Goal: Task Accomplishment & Management: Use online tool/utility

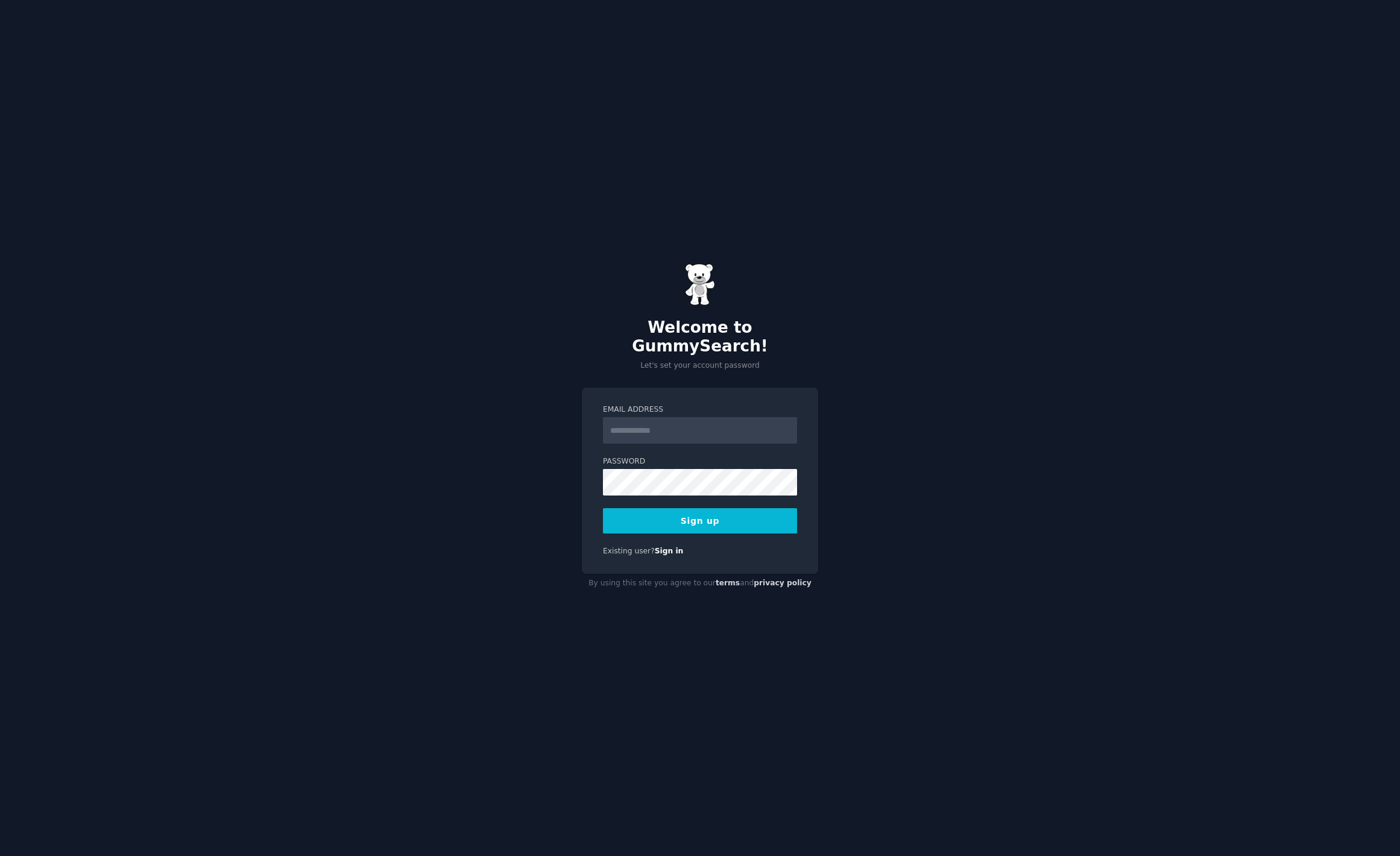
click at [670, 420] on input "Email Address" at bounding box center [700, 430] width 194 height 26
type input "**********"
click at [715, 517] on button "Sign up" at bounding box center [700, 521] width 194 height 25
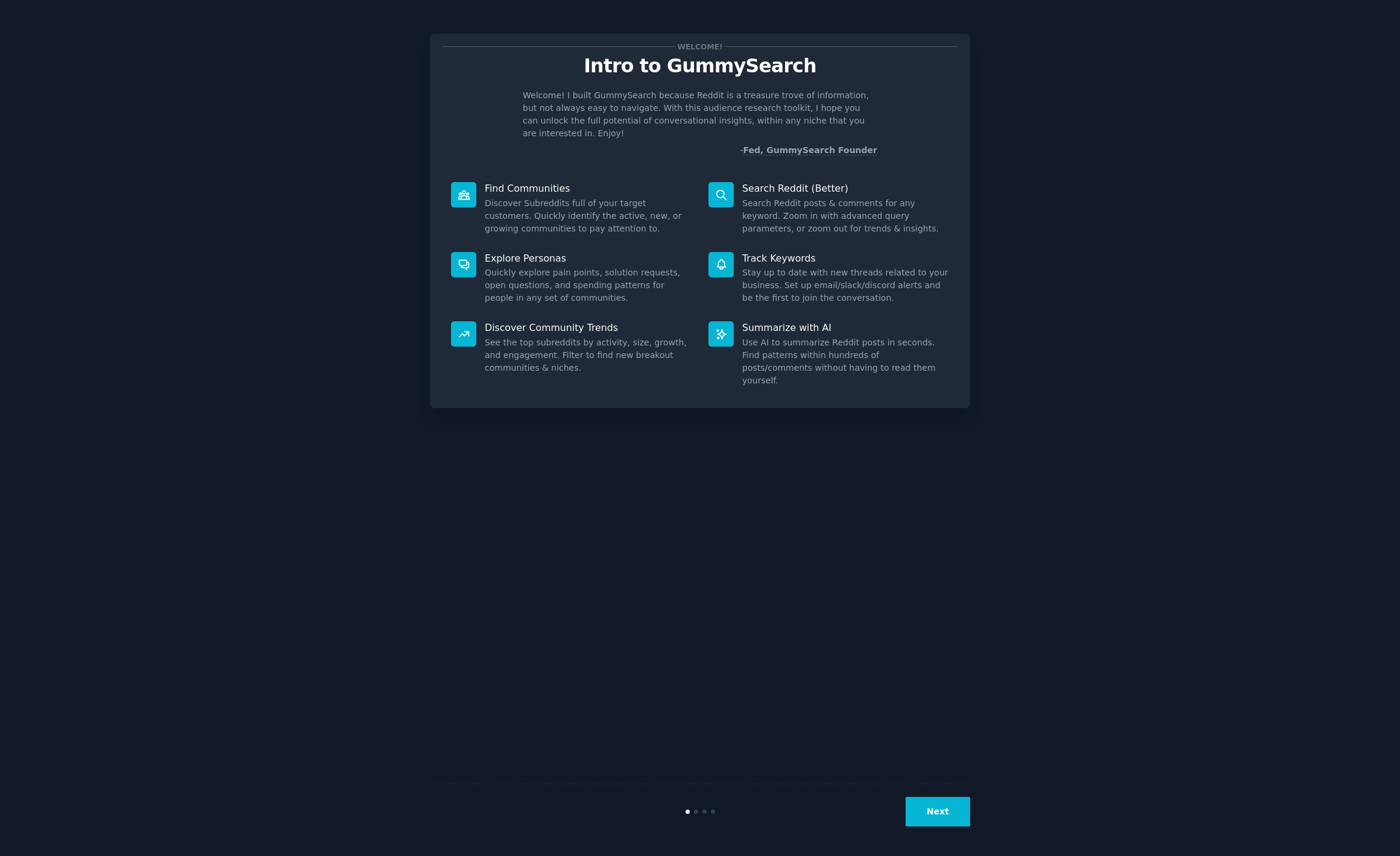
click at [957, 816] on button "Next" at bounding box center [938, 812] width 64 height 30
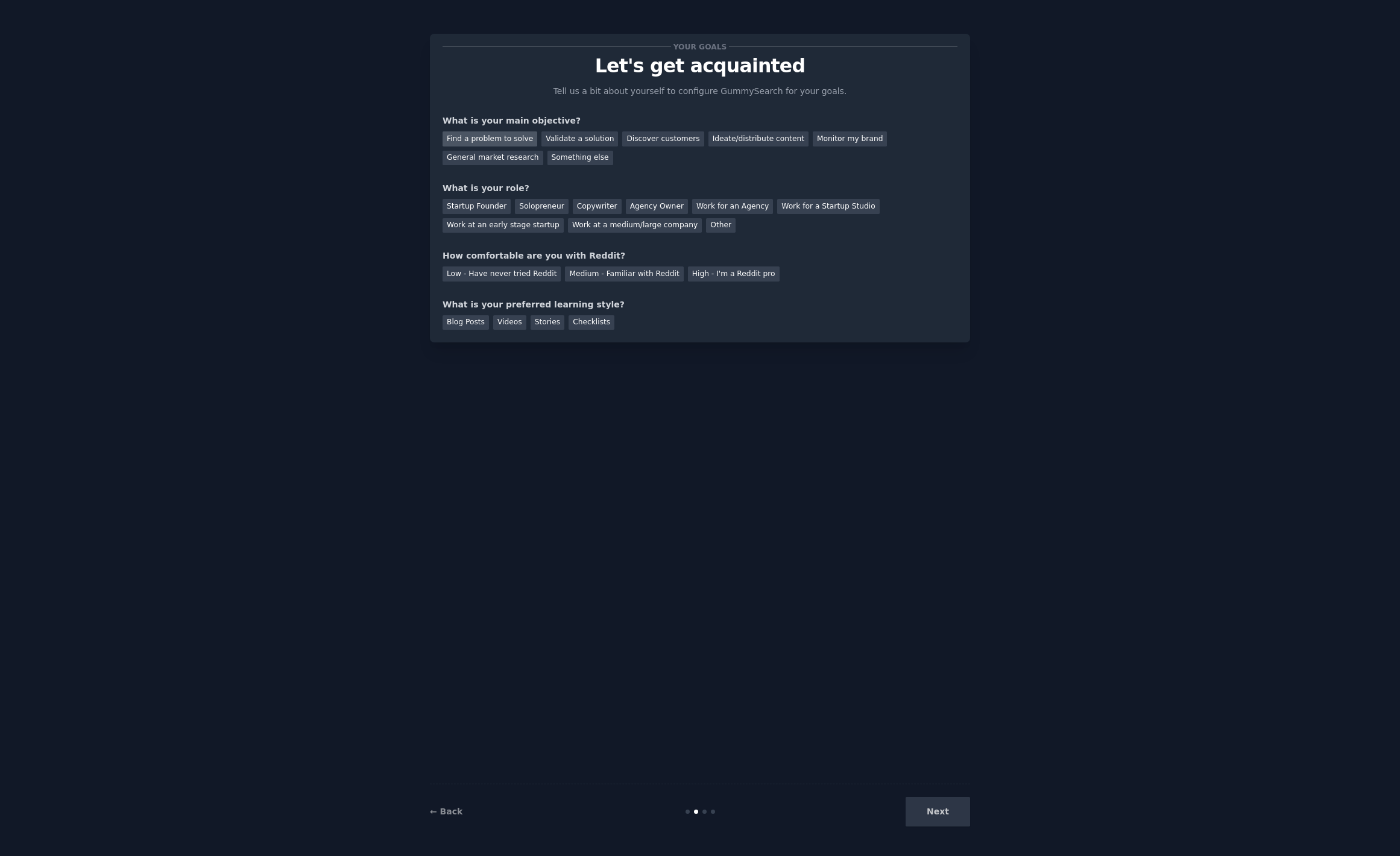
click at [517, 143] on div "Find a problem to solve" at bounding box center [490, 139] width 95 height 15
click at [536, 204] on div "Solopreneur" at bounding box center [541, 207] width 53 height 15
click at [668, 232] on div "Your goals Let's get acquainted Tell us a bit about yourself to configure Gummy…" at bounding box center [700, 188] width 515 height 283
click at [660, 229] on div "Work at a medium/large company" at bounding box center [636, 226] width 134 height 15
click at [640, 275] on div "Medium - Familiar with Reddit" at bounding box center [624, 274] width 118 height 15
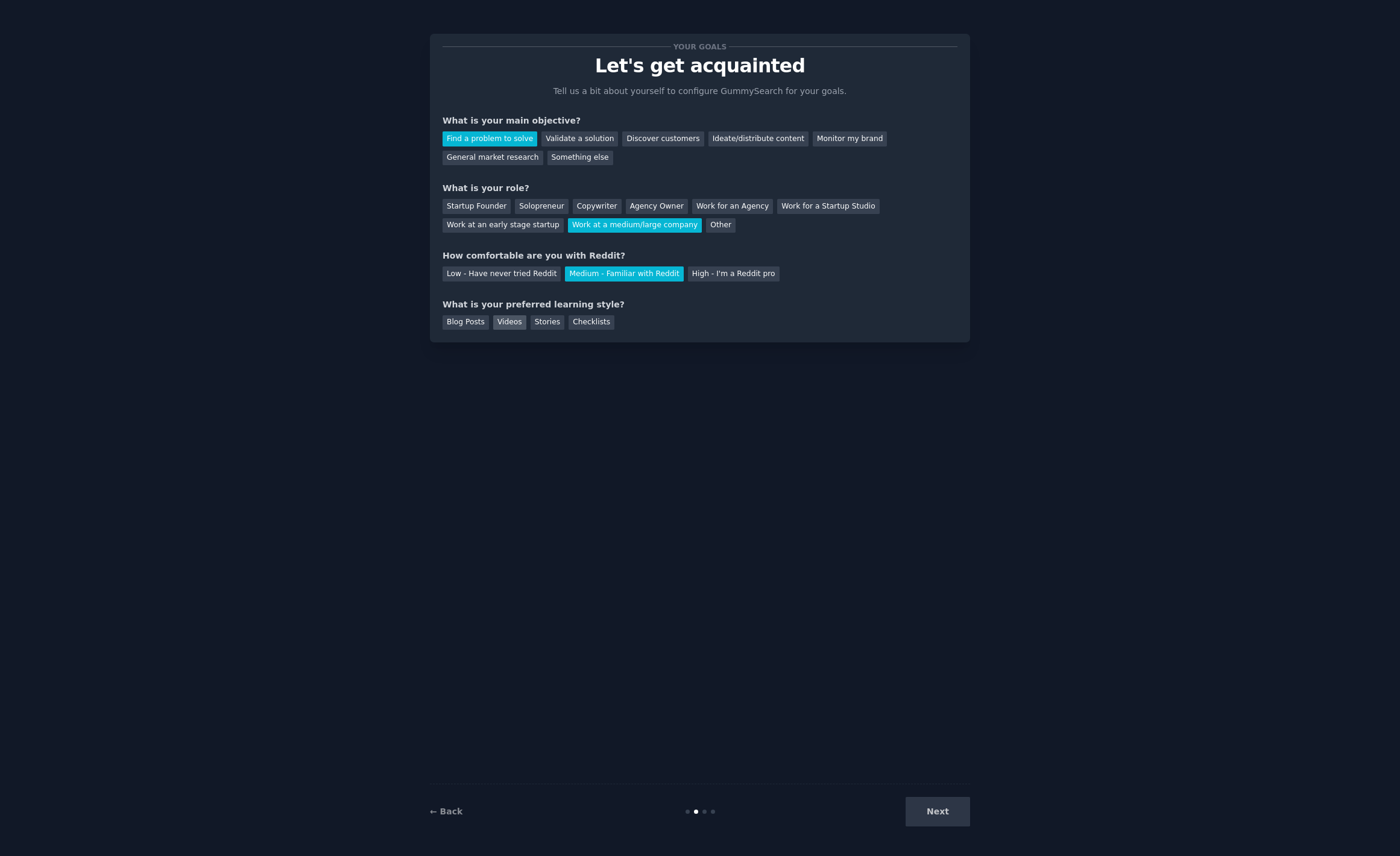
click at [519, 322] on div "Videos" at bounding box center [509, 323] width 33 height 15
click at [925, 799] on button "Next" at bounding box center [938, 812] width 64 height 30
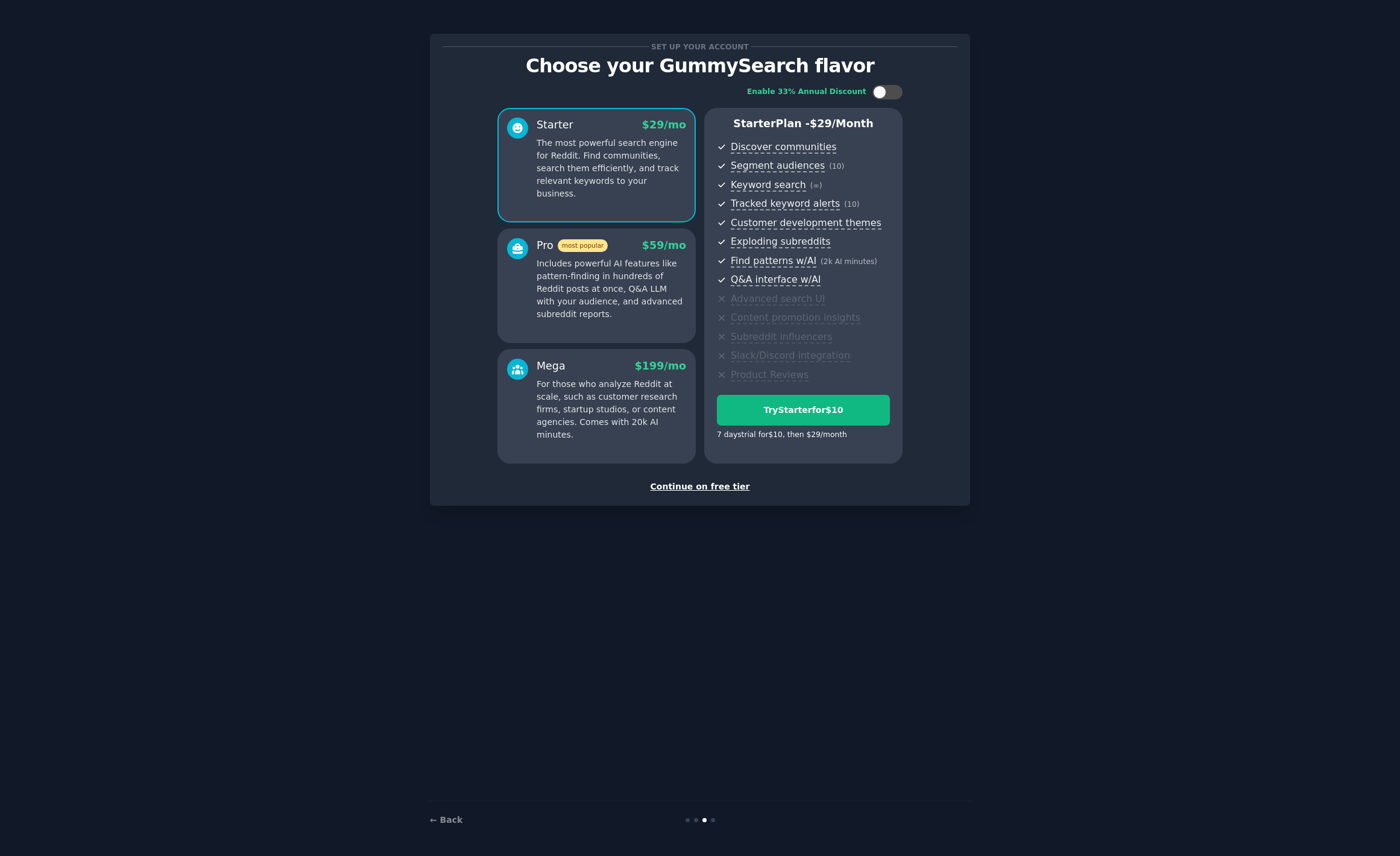
click at [1117, 215] on div "Set up your account Choose your GummySearch flavor Enable 33% Annual Discount S…" at bounding box center [700, 428] width 1367 height 822
click at [712, 487] on div "Continue on free tier" at bounding box center [700, 486] width 515 height 13
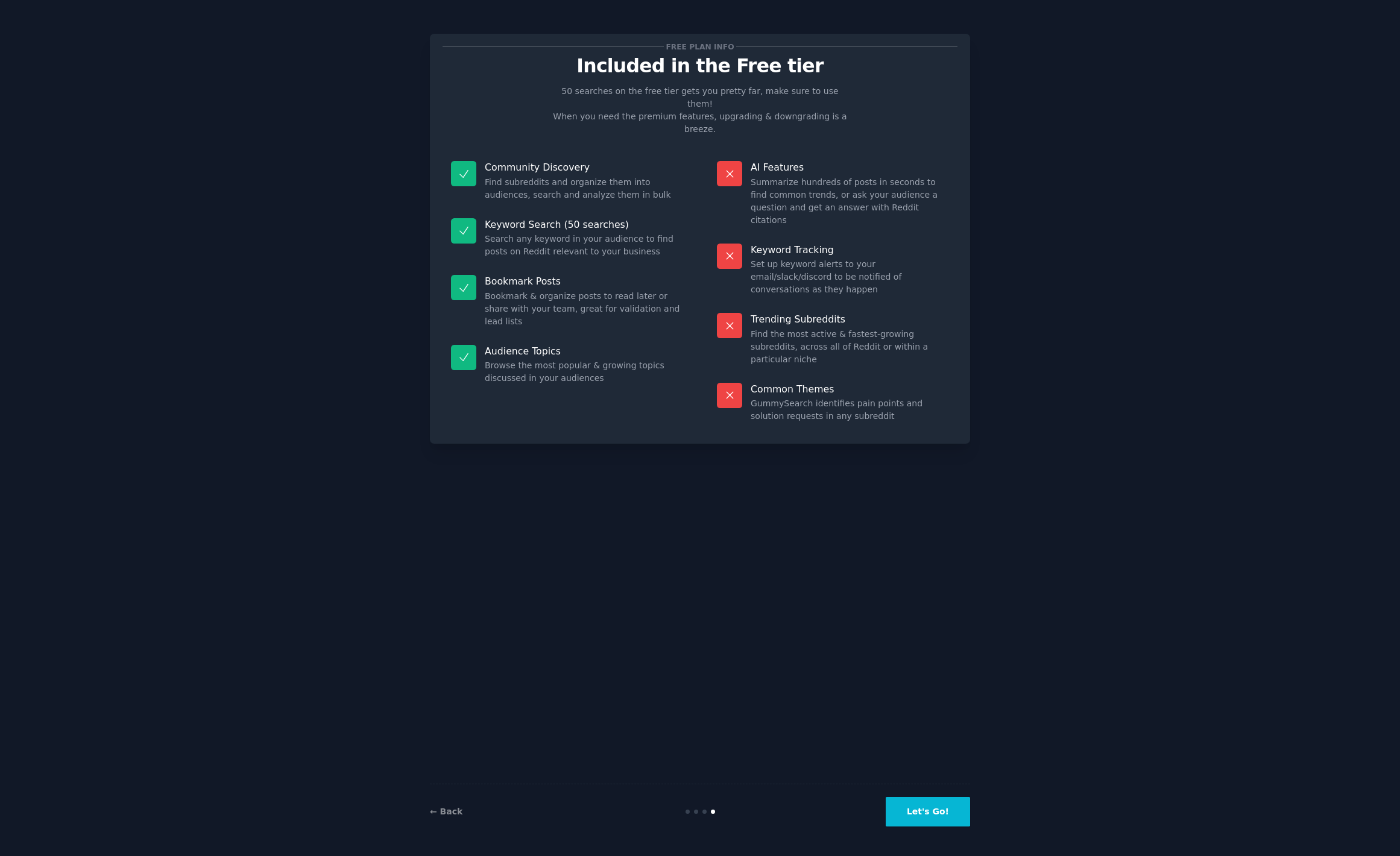
click at [931, 817] on button "Let's Go!" at bounding box center [928, 812] width 85 height 30
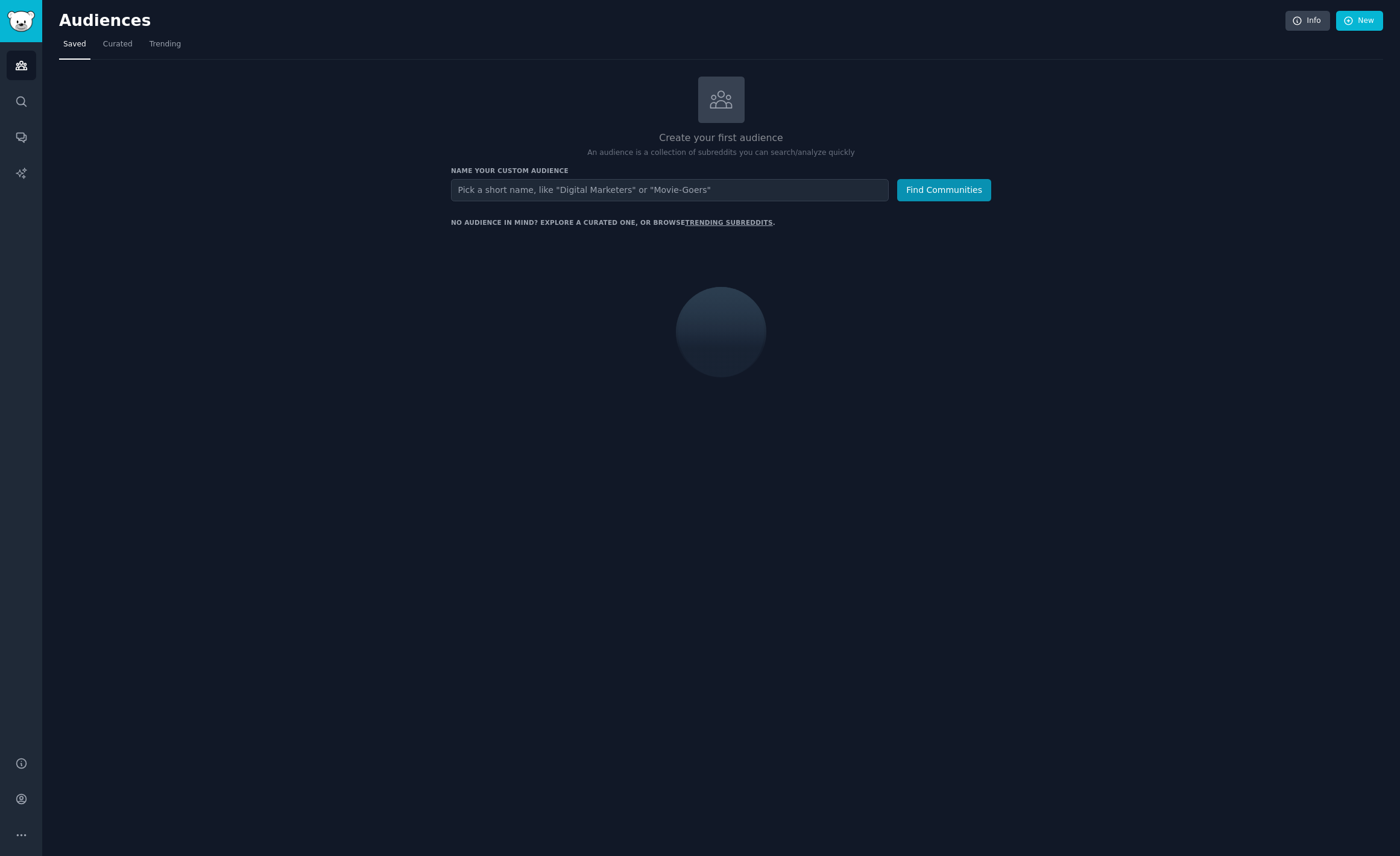
click at [485, 192] on input "text" at bounding box center [670, 190] width 438 height 22
type input "SideProject"
click at [948, 191] on button "Find Communities" at bounding box center [944, 190] width 94 height 22
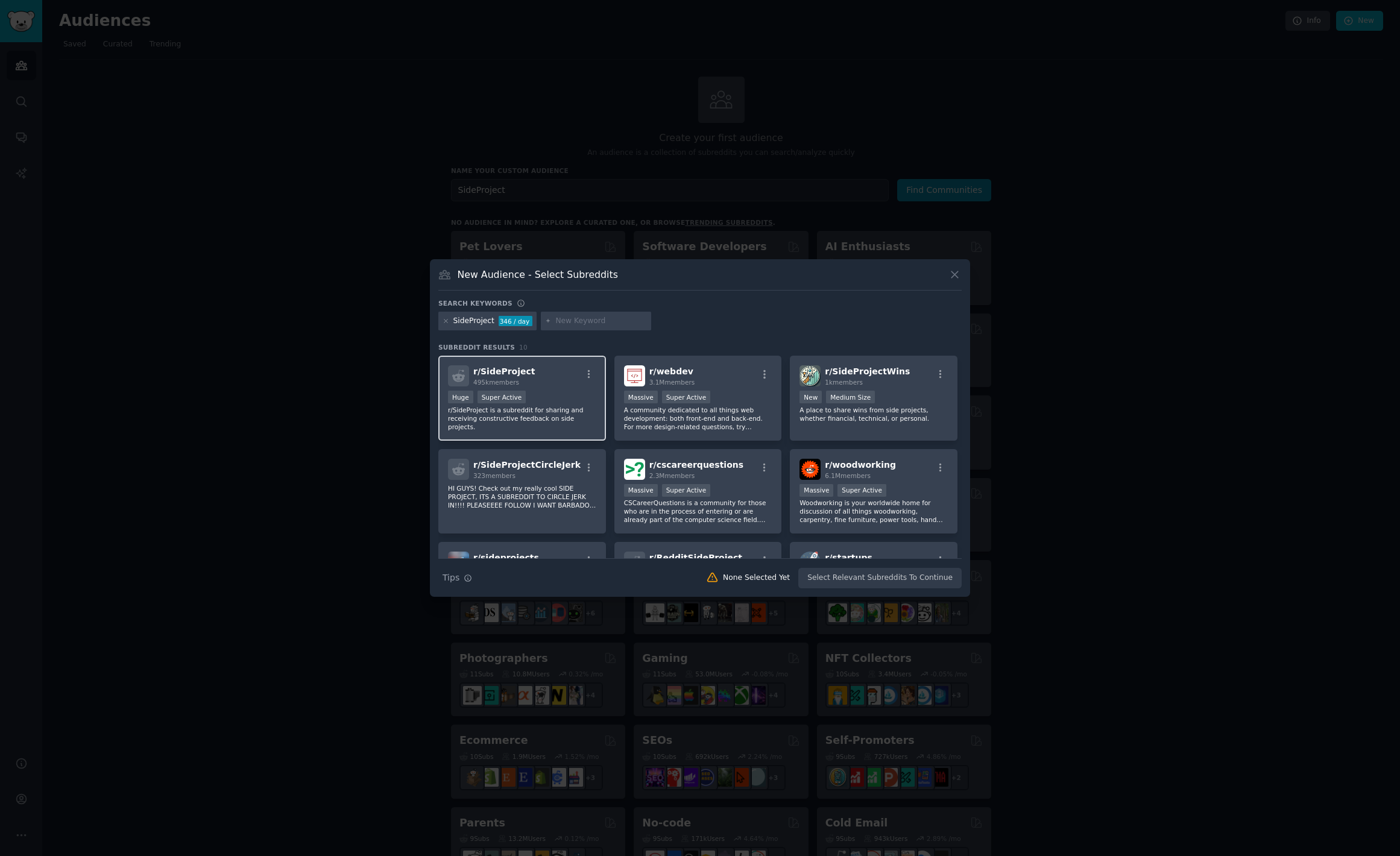
click at [568, 377] on div "r/ SideProject 495k members" at bounding box center [522, 376] width 148 height 21
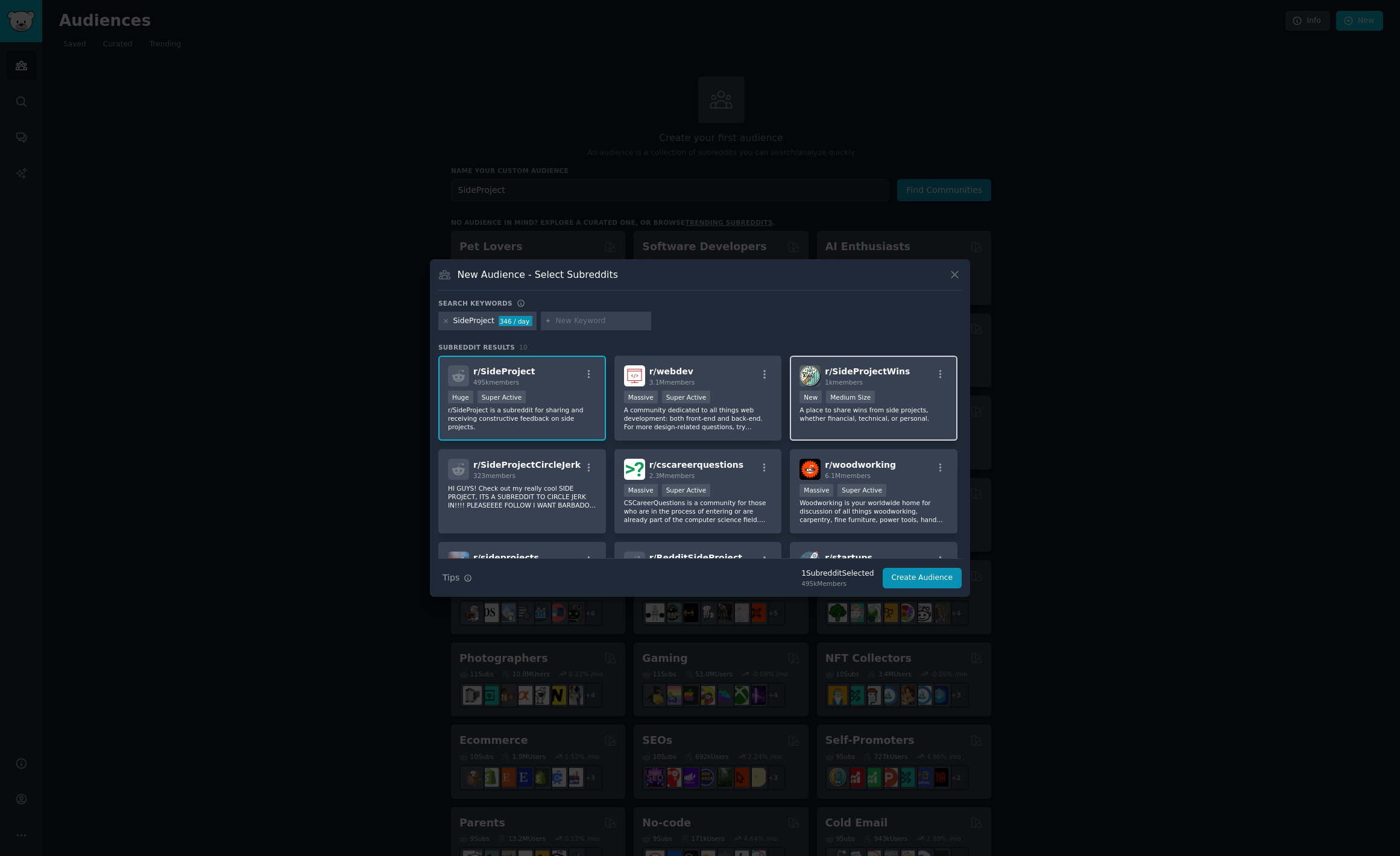
click at [916, 387] on div "r/ SideProjectWins 1k members 1000 - 10,000 members New Medium Size A place to …" at bounding box center [874, 398] width 168 height 85
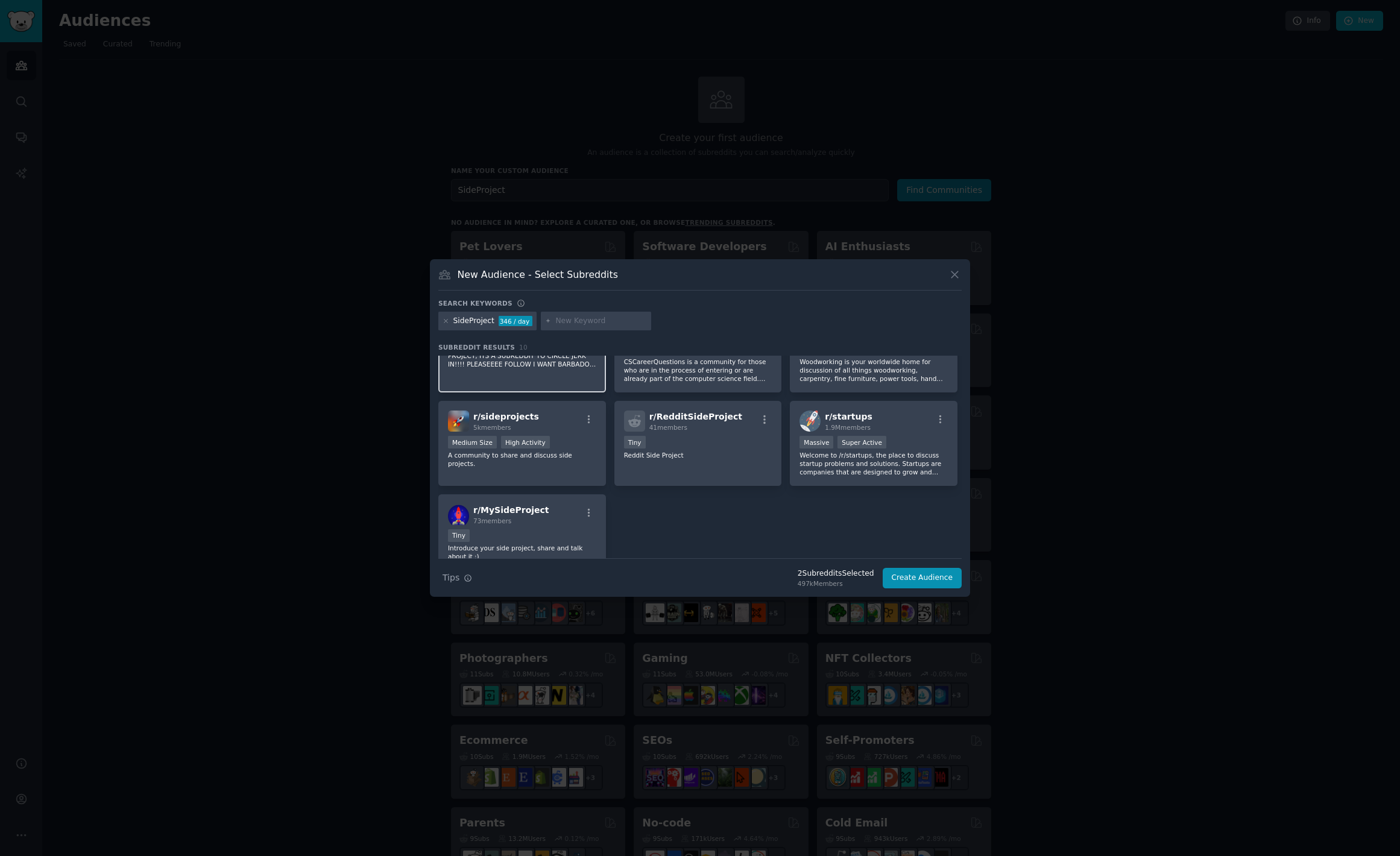
scroll to position [143, 0]
click at [923, 587] on button "Create Audience" at bounding box center [923, 579] width 80 height 20
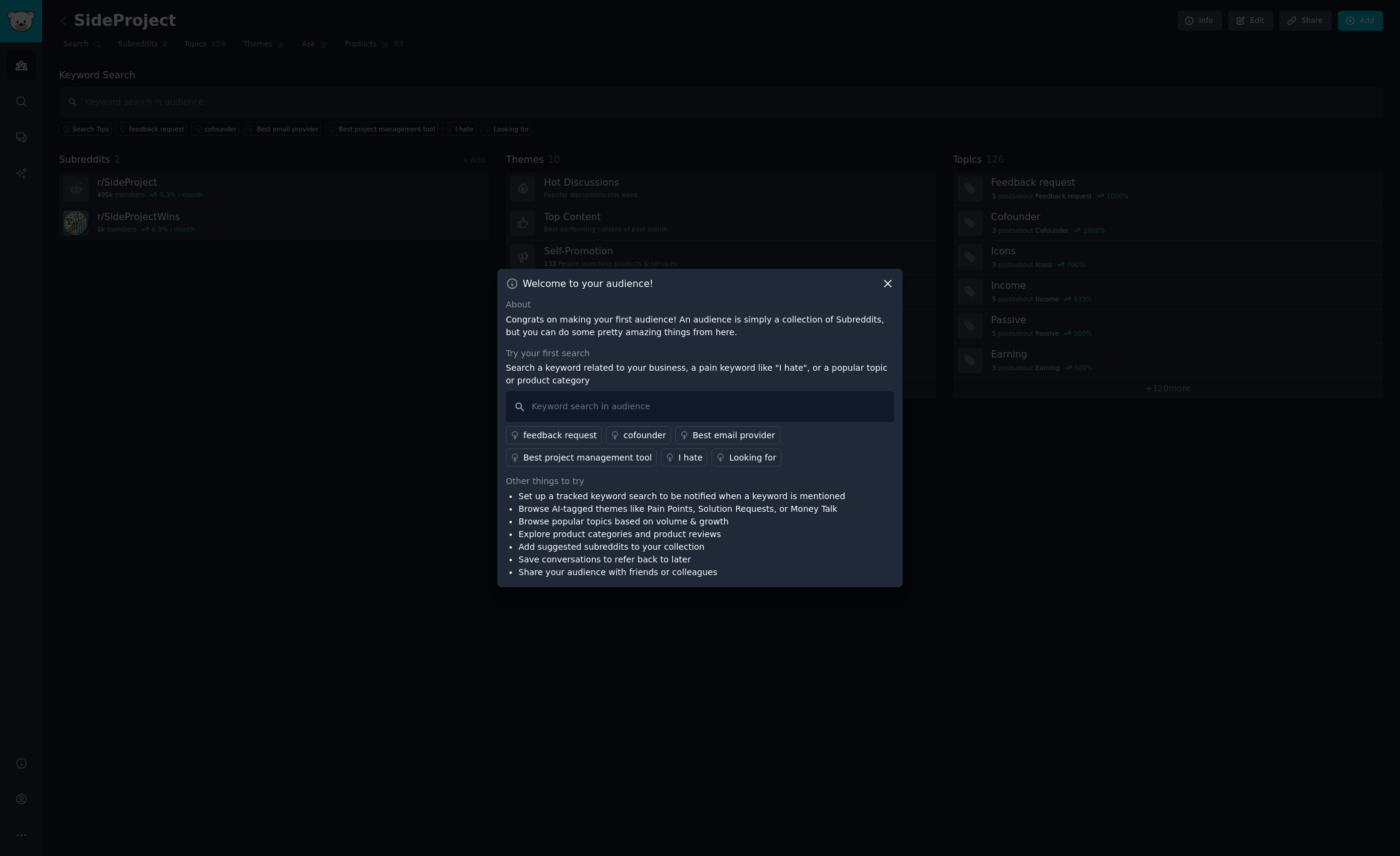
click at [886, 284] on icon at bounding box center [888, 284] width 7 height 7
